Goal: Task Accomplishment & Management: Complete application form

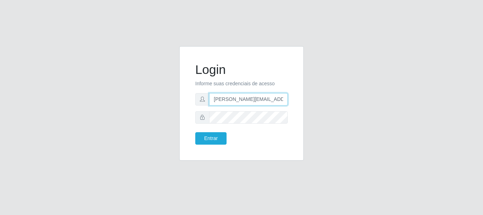
type input "[PERSON_NAME][EMAIL_ADDRESS][PERSON_NAME][DOMAIN_NAME]"
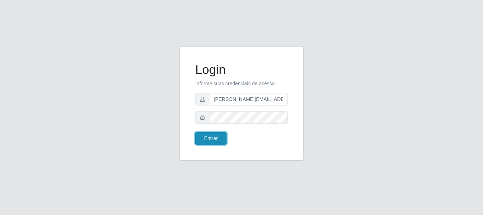
click at [210, 138] on button "Entrar" at bounding box center [210, 138] width 31 height 12
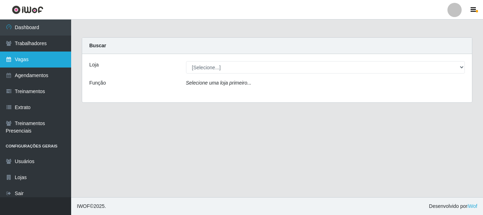
click at [36, 59] on link "Vagas" at bounding box center [35, 60] width 71 height 16
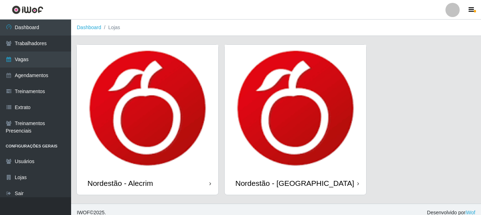
click at [122, 183] on div "Nordestão - Alecrim" at bounding box center [119, 183] width 65 height 9
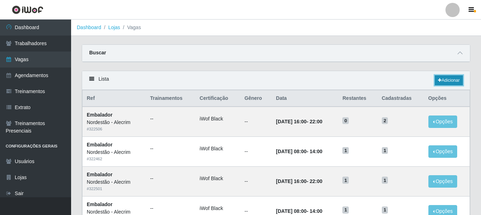
click at [448, 81] on link "Adicionar" at bounding box center [449, 80] width 28 height 10
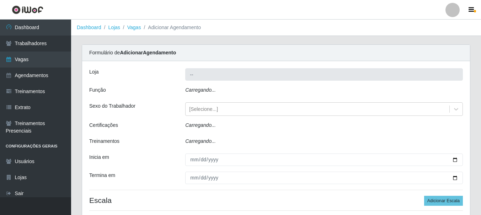
type input "Nordestão - Alecrim"
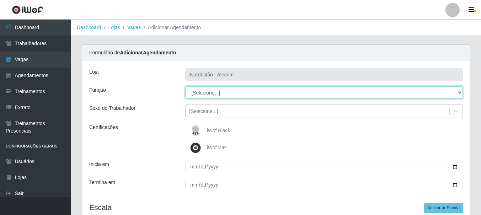
select select "1"
